Goal: Contribute content

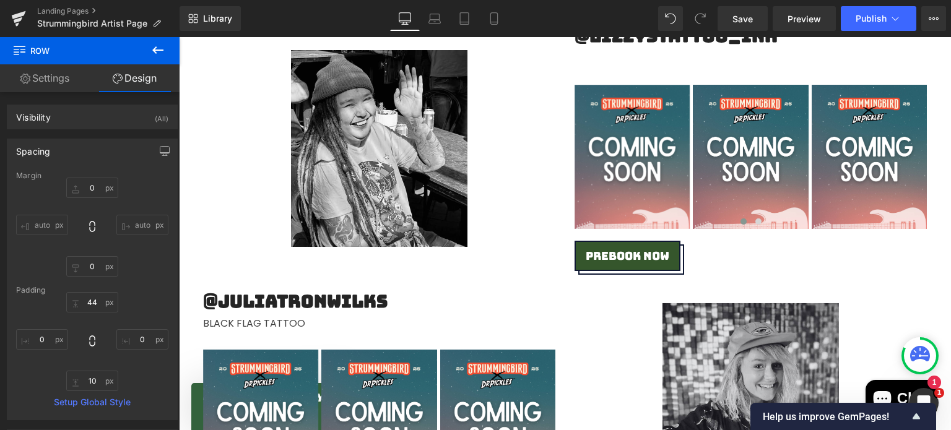
scroll to position [2373, 0]
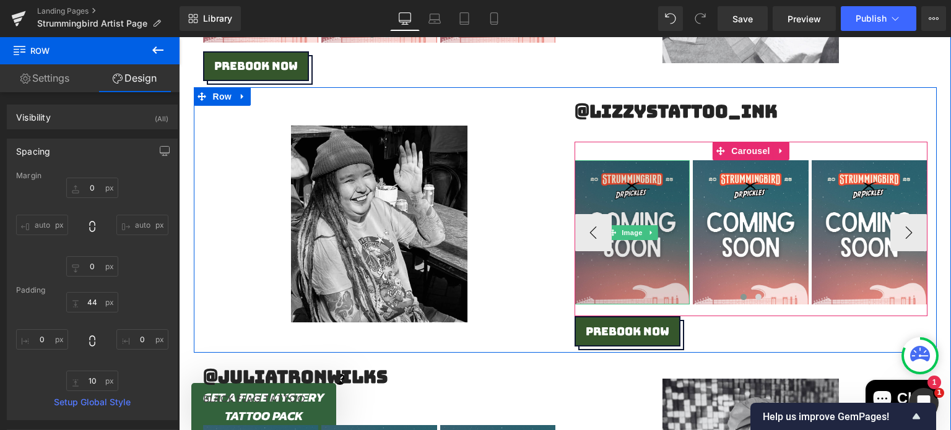
click at [643, 199] on img at bounding box center [633, 232] width 116 height 144
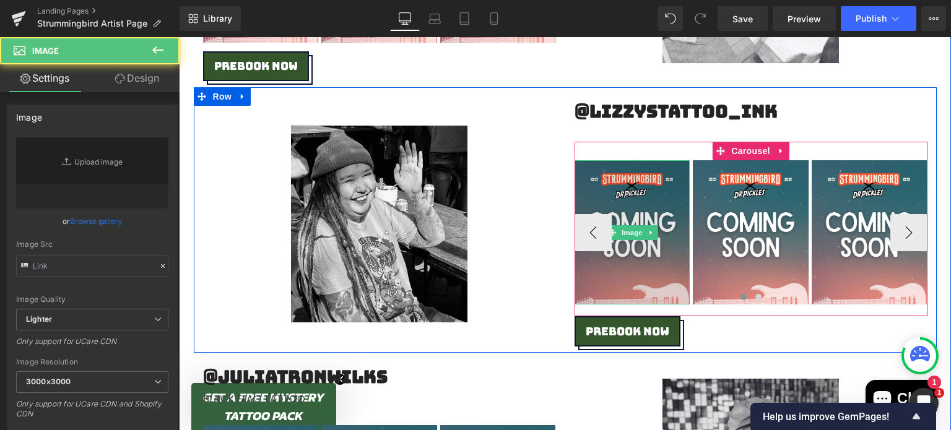
type input "[URL][DOMAIN_NAME]"
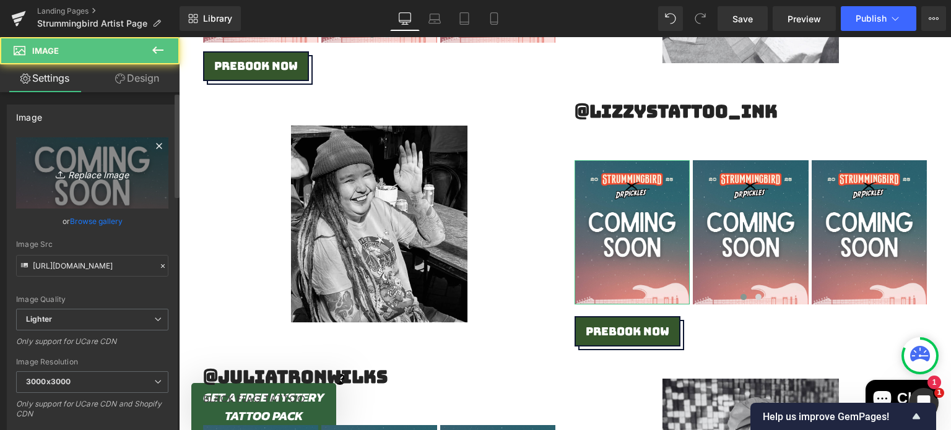
click at [89, 172] on icon "Replace Image" at bounding box center [92, 172] width 99 height 15
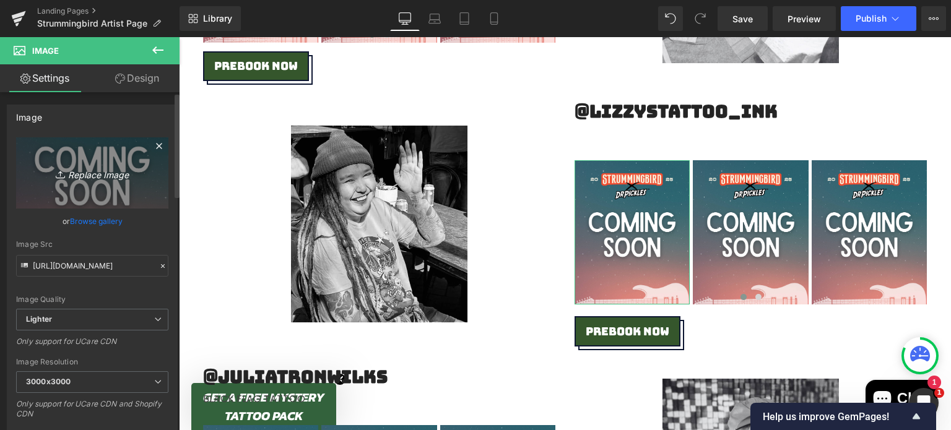
type input "C:\fakepath\IMG_0129.jpeg"
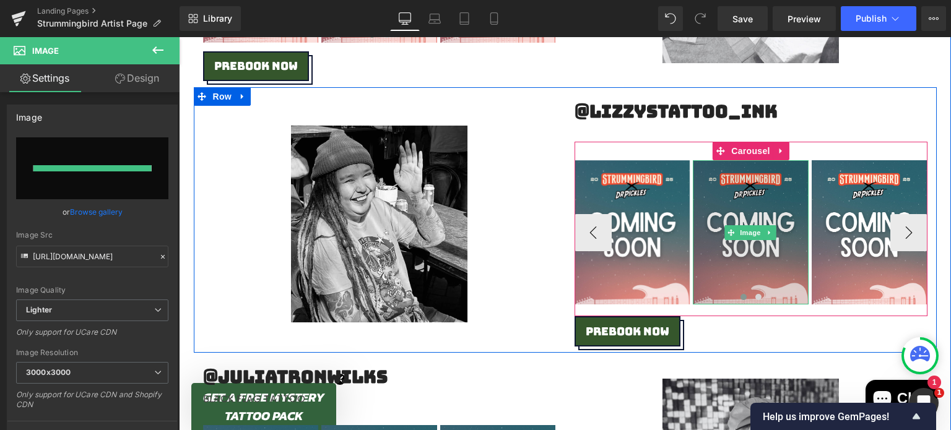
type input "[URL][DOMAIN_NAME]"
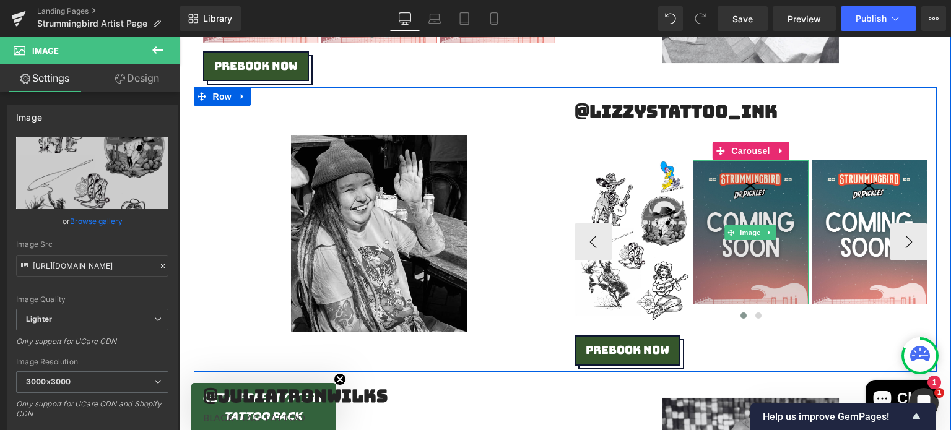
click at [743, 192] on img at bounding box center [751, 232] width 116 height 144
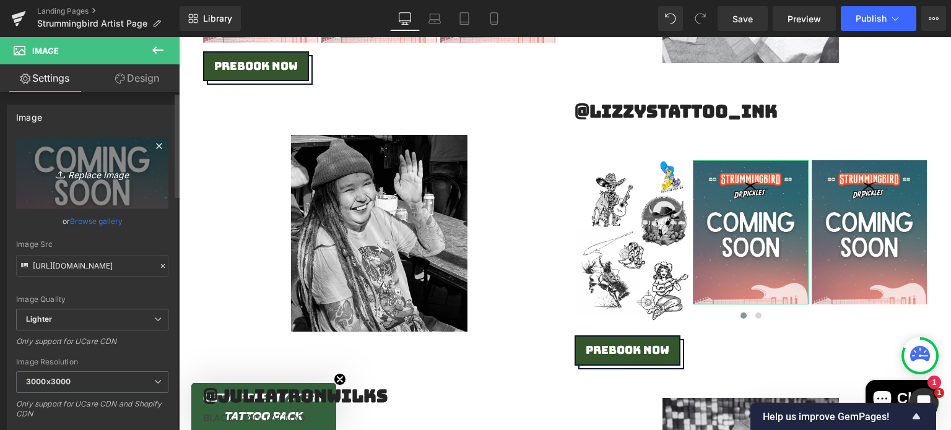
click at [100, 163] on link "Replace Image" at bounding box center [92, 172] width 152 height 71
type input "C:\fakepath\IMG_0130.jpeg"
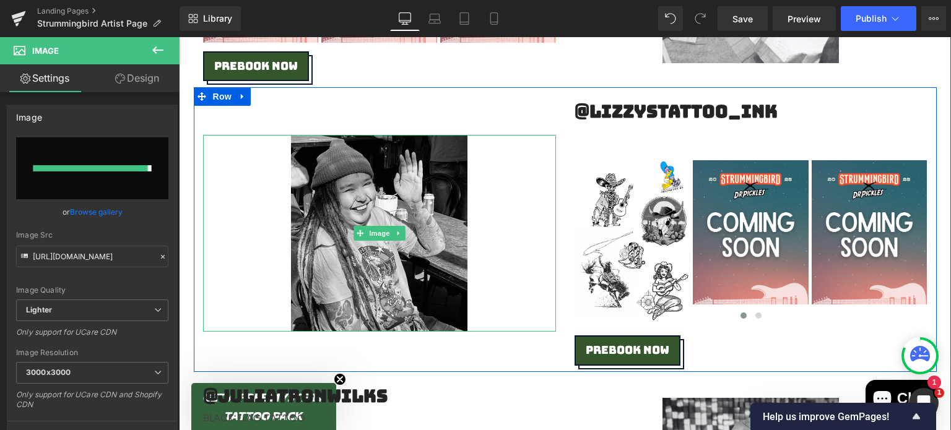
type input "[URL][DOMAIN_NAME]"
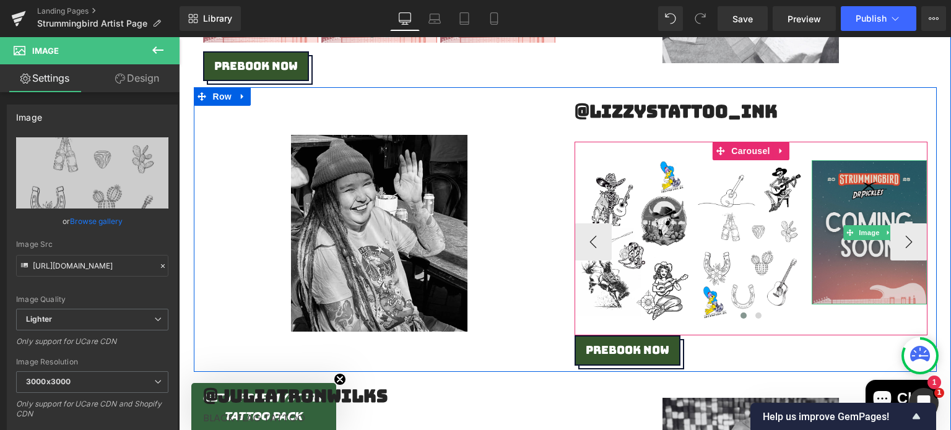
click at [850, 194] on img at bounding box center [870, 232] width 116 height 144
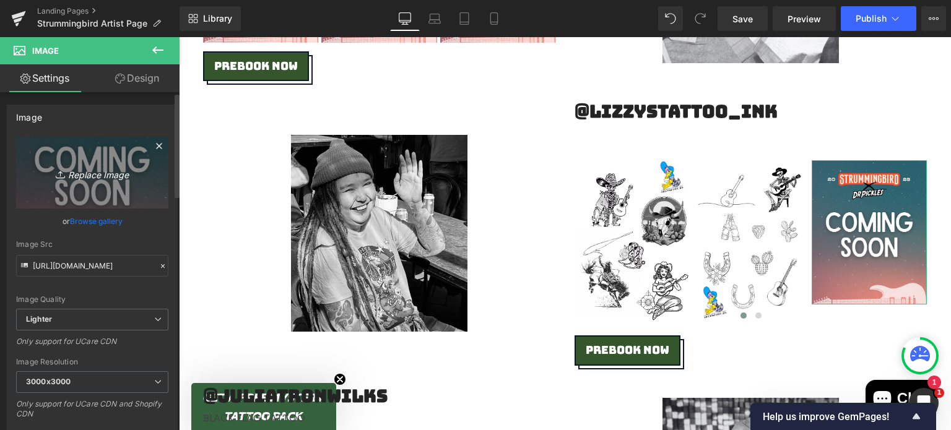
click at [116, 174] on icon "Replace Image" at bounding box center [92, 172] width 99 height 15
click at [81, 178] on icon "Replace Image" at bounding box center [92, 172] width 99 height 15
type input "C:\fakepath\IMG_0128.jpeg"
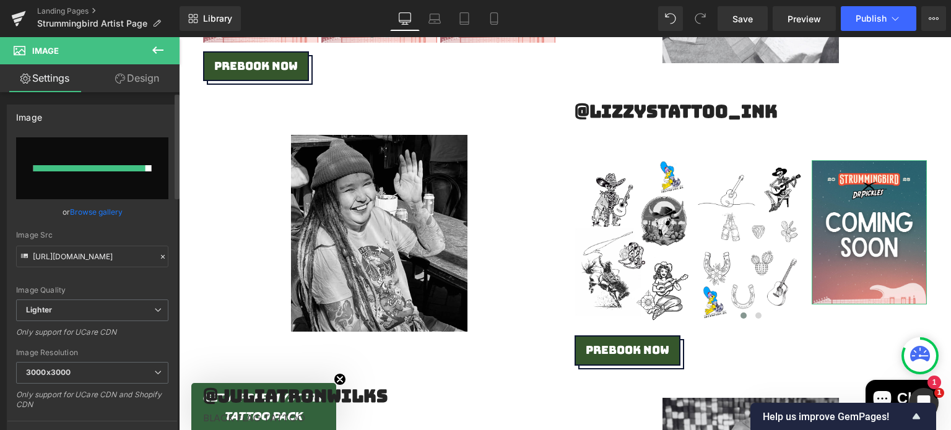
type input "[URL][DOMAIN_NAME]"
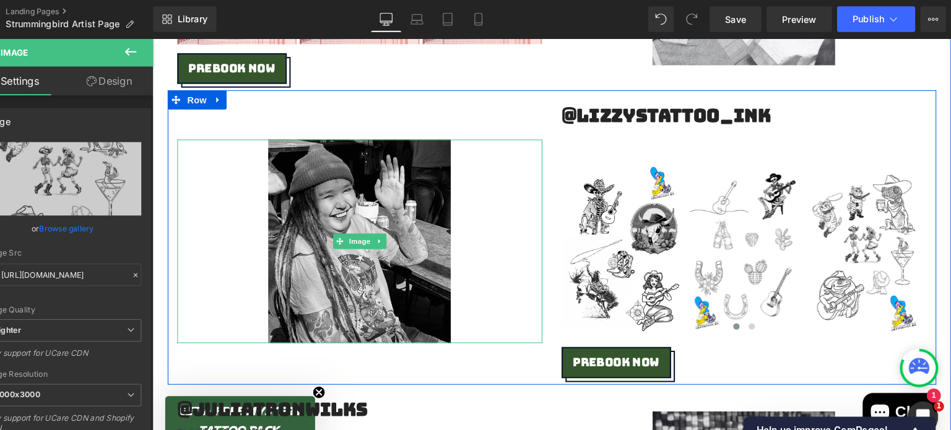
scroll to position [0, 0]
